Goal: Transaction & Acquisition: Purchase product/service

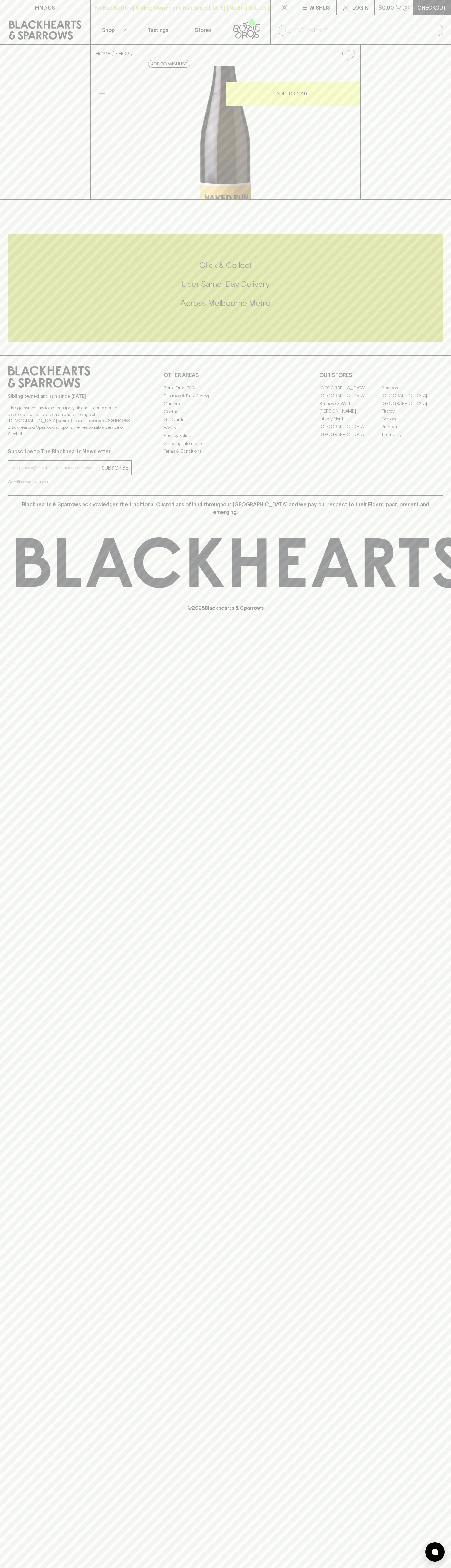
click at [171, 13] on div "| No Bad Bottles | Sibling Owned and Run Since [DATE] | No Bad Bottles | Siblin…" at bounding box center [180, 7] width 180 height 15
click at [426, 116] on div "HOME SHOP Naked Run The First Riesling 2024 $27.00 Add to wishlist 10% discount…" at bounding box center [225, 121] width 451 height 155
click at [95, 1567] on html "FIND US | No Bad Bottles | Sibling Owned and Run Since [DATE] | No Bad Bottles …" at bounding box center [225, 784] width 451 height 1568
click at [12, 1089] on div "FIND US | No Bad Bottles | Sibling Owned and Run Since [DATE] | No Bad Bottles …" at bounding box center [225, 784] width 451 height 1568
